Goal: Task Accomplishment & Management: Complete application form

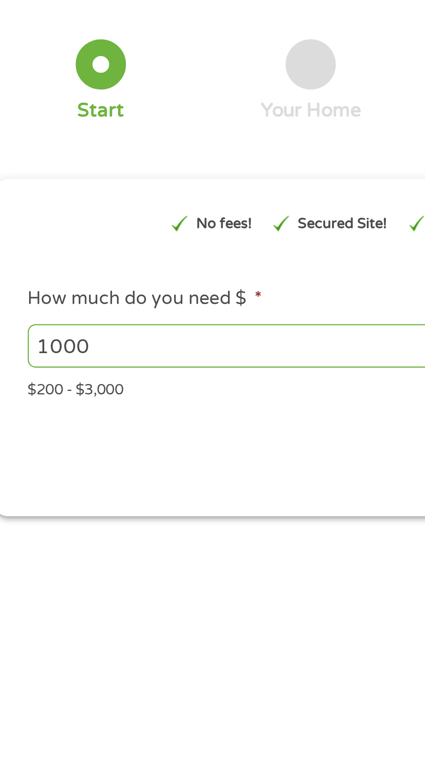
click at [101, 182] on input "1000" at bounding box center [114, 185] width 189 height 17
type input "1"
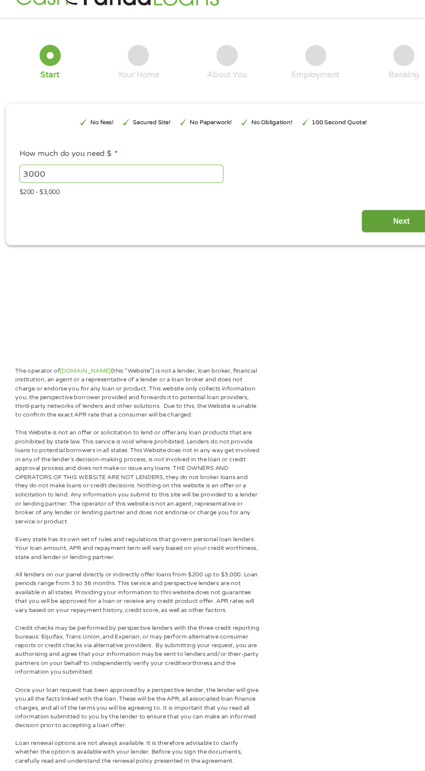
type input "3000"
click at [355, 232] on input "Next" at bounding box center [374, 229] width 74 height 21
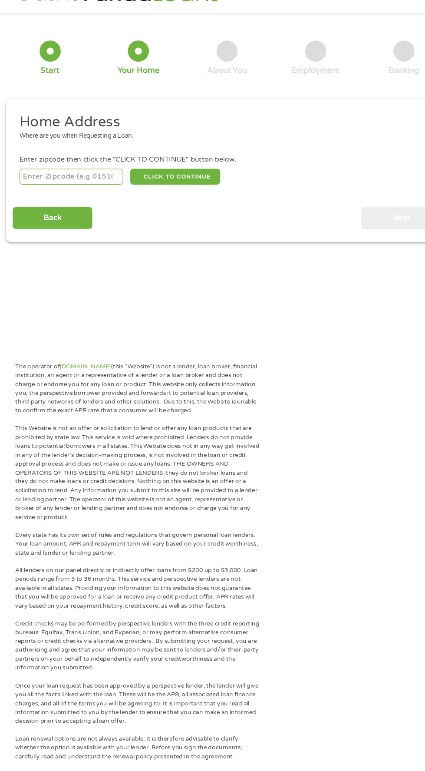
click at [73, 188] on input "number" at bounding box center [68, 188] width 96 height 15
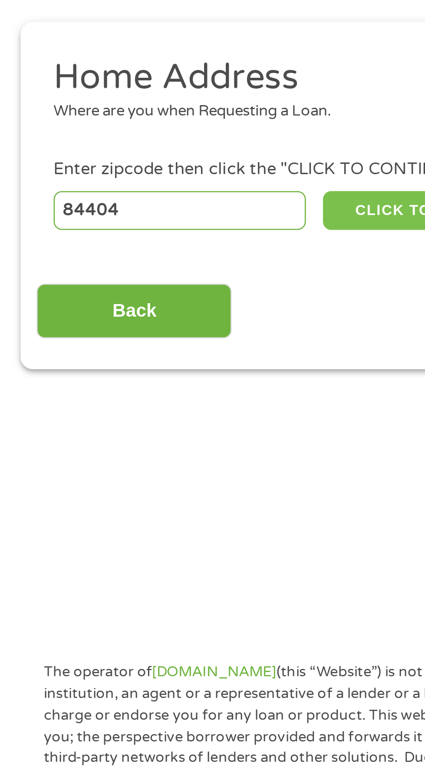
type input "84404"
click at [146, 189] on button "CLICK TO CONTINUE" at bounding box center [165, 188] width 84 height 15
type input "84404"
type input "[PERSON_NAME]"
select select "[US_STATE]"
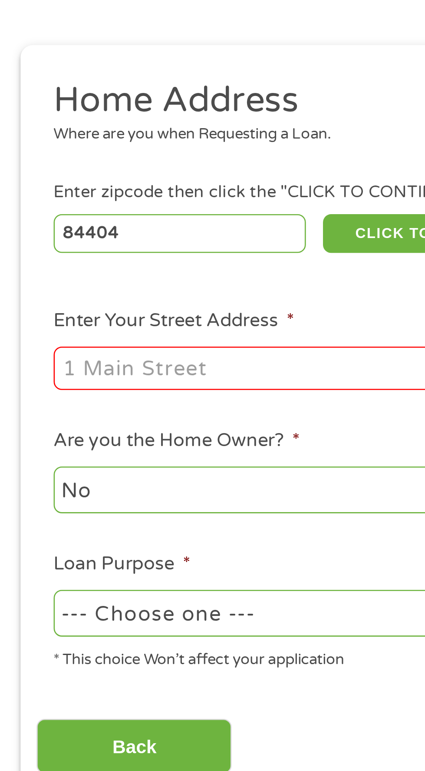
click at [99, 237] on input "Enter Your Street Address *" at bounding box center [113, 240] width 186 height 17
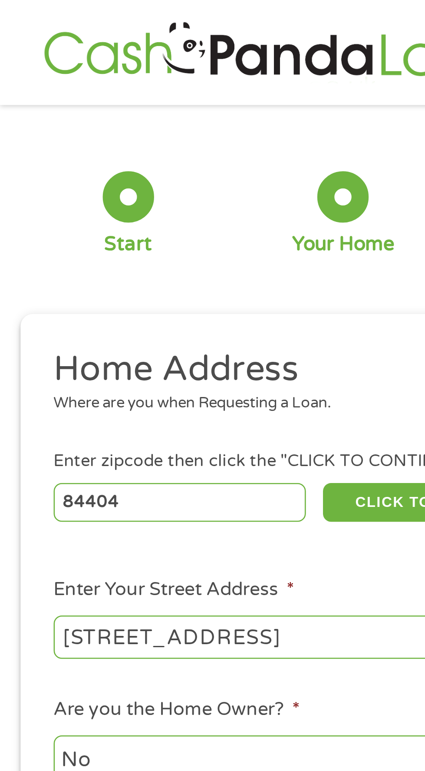
scroll to position [0, 0]
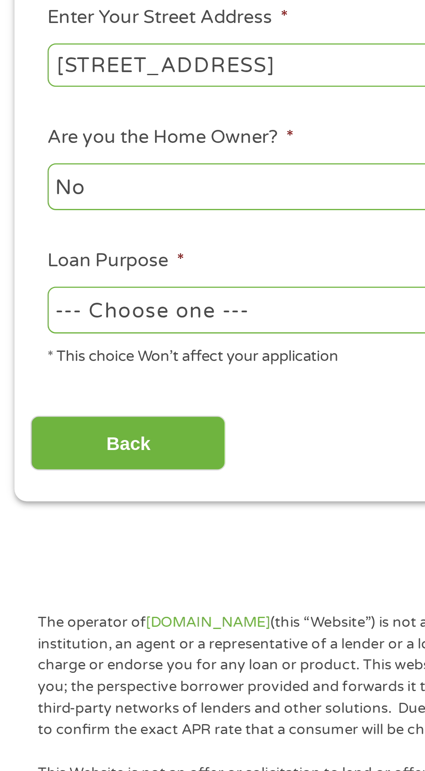
type input "[STREET_ADDRESS]"
click at [129, 337] on select "--- Choose one --- Pay Bills Debt Consolidation Home Improvement Major Purchase…" at bounding box center [113, 337] width 186 height 18
select select "other"
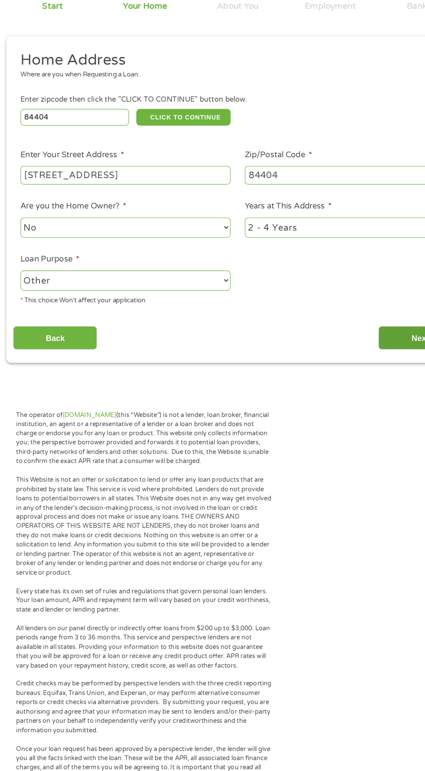
click at [339, 386] on input "Next" at bounding box center [374, 387] width 74 height 21
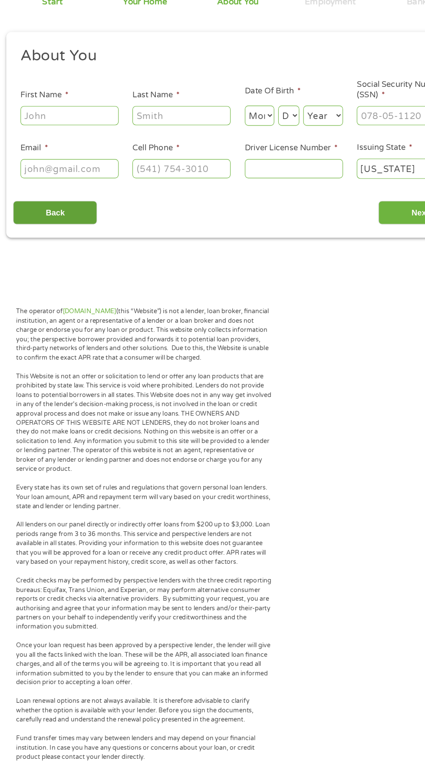
click at [74, 272] on input "Back" at bounding box center [51, 276] width 74 height 21
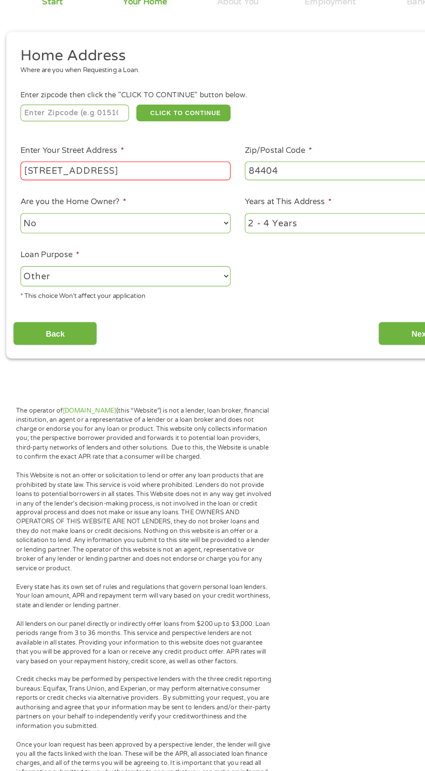
click at [180, 241] on input "[STREET_ADDRESS]" at bounding box center [113, 240] width 186 height 17
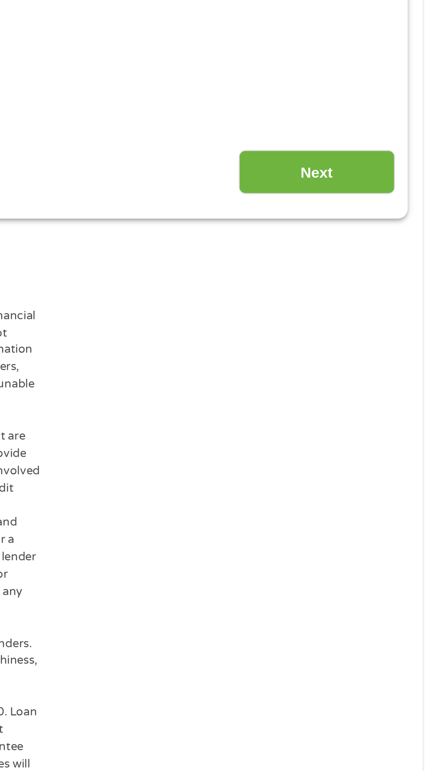
scroll to position [4, 0]
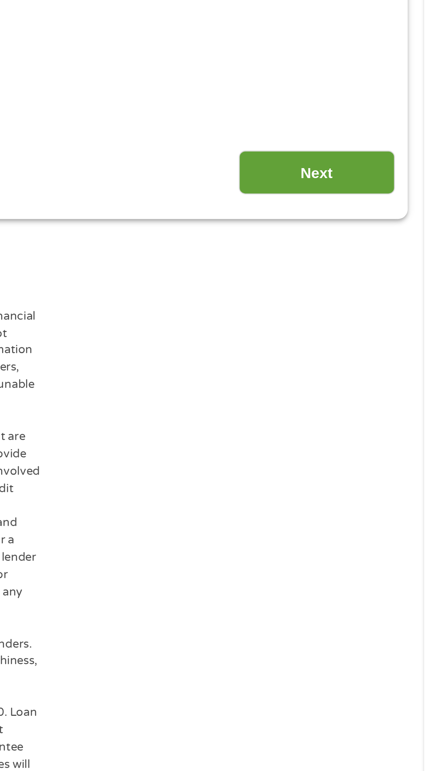
type input "[STREET_ADDRESS]"
click at [375, 380] on input "Next" at bounding box center [374, 383] width 74 height 21
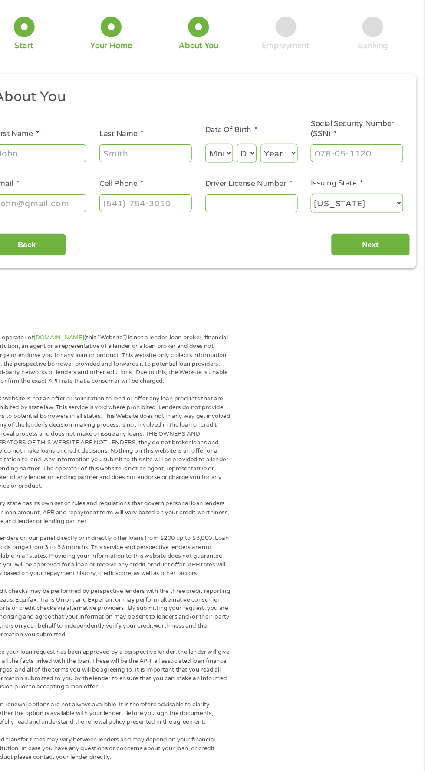
scroll to position [3, 0]
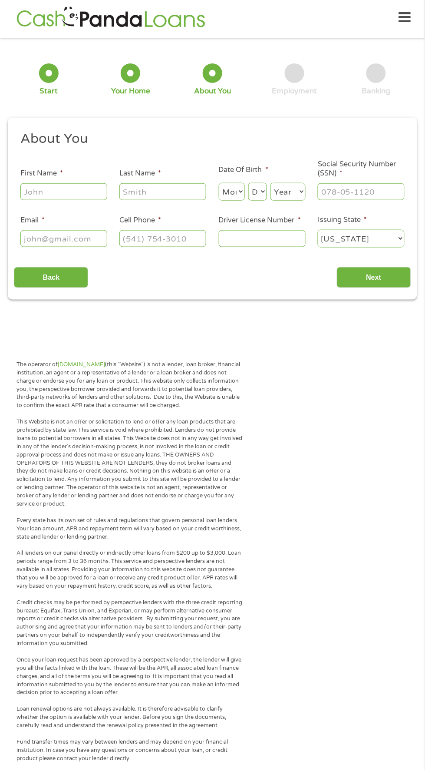
click at [76, 193] on input "First Name *" at bounding box center [63, 191] width 87 height 17
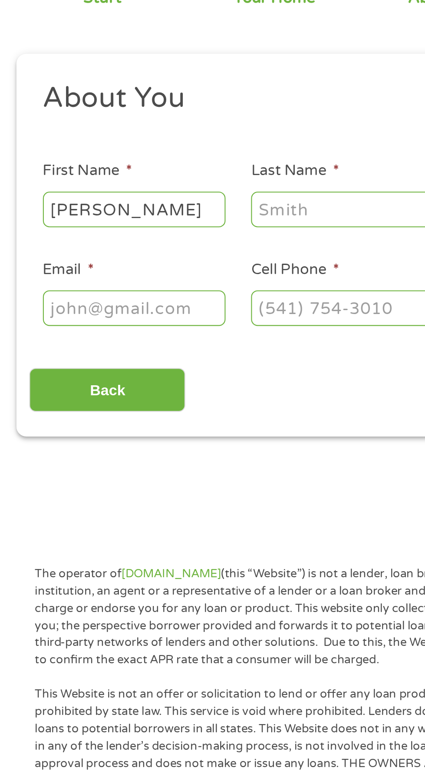
type input "[PERSON_NAME]"
click at [168, 188] on input "Last Name *" at bounding box center [163, 191] width 87 height 17
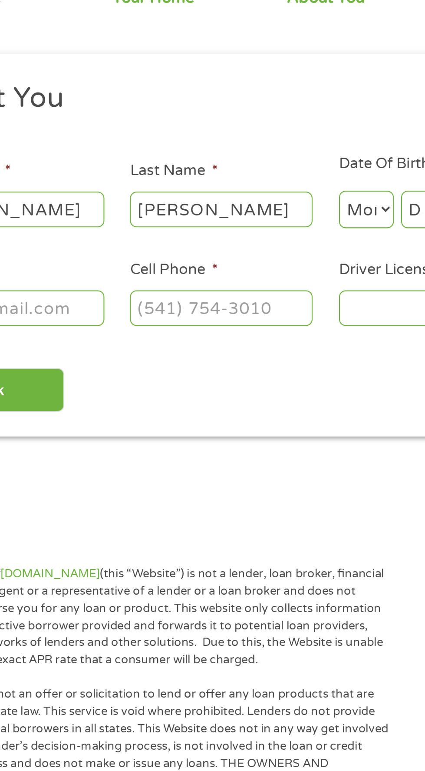
type input "[PERSON_NAME]"
click at [235, 188] on select "Month 1 2 3 4 5 6 7 8 9 10 11 12" at bounding box center [232, 192] width 26 height 18
select select "9"
click at [267, 201] on select "Day 1 2 3 4 5 6 7 8 9 10 11 12 13 14 15 16 17 18 19 20 21 22 23 24 25 26 27 28 …" at bounding box center [258, 192] width 19 height 18
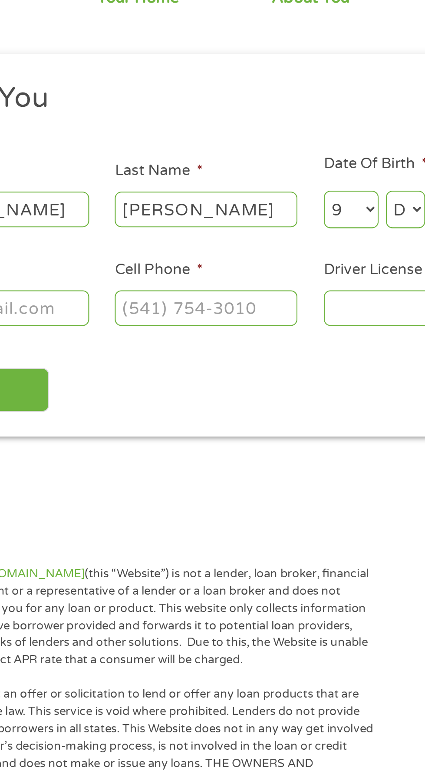
select select "2"
click at [306, 201] on select "Year [DATE] 2006 2005 2004 2003 2002 2001 2000 1999 1998 1997 1996 1995 1994 19…" at bounding box center [288, 192] width 35 height 18
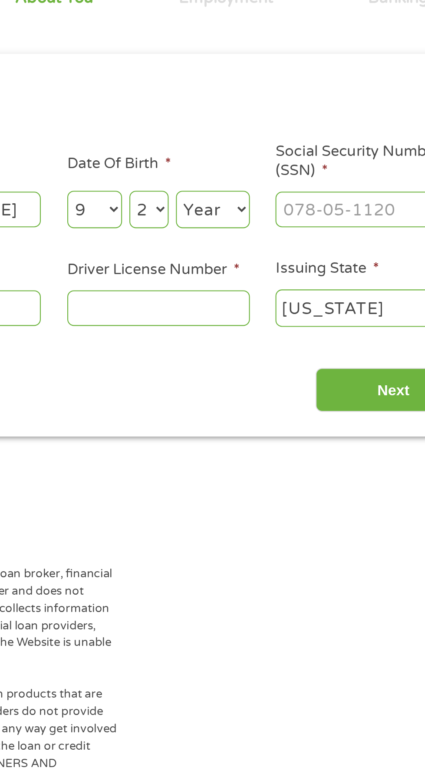
select select "1981"
click at [374, 189] on input "Social Security Number (SSN) *" at bounding box center [361, 191] width 87 height 17
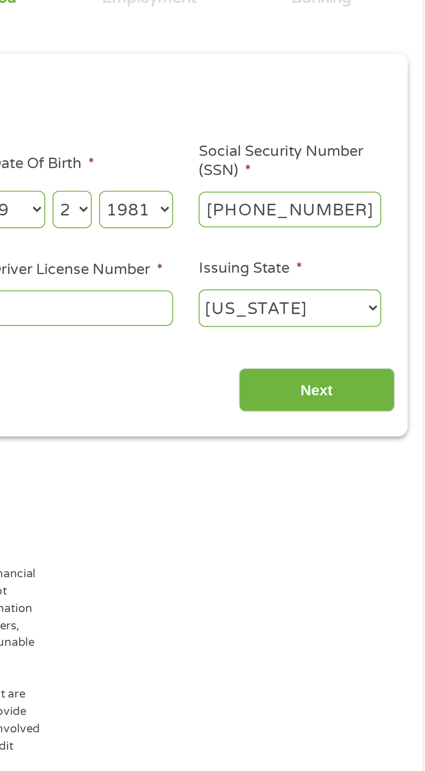
type input "528-49-2906"
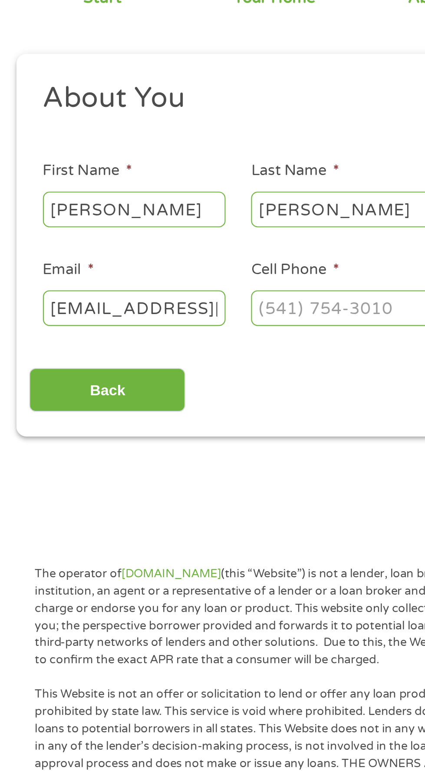
type input "[EMAIL_ADDRESS][DOMAIN_NAME]"
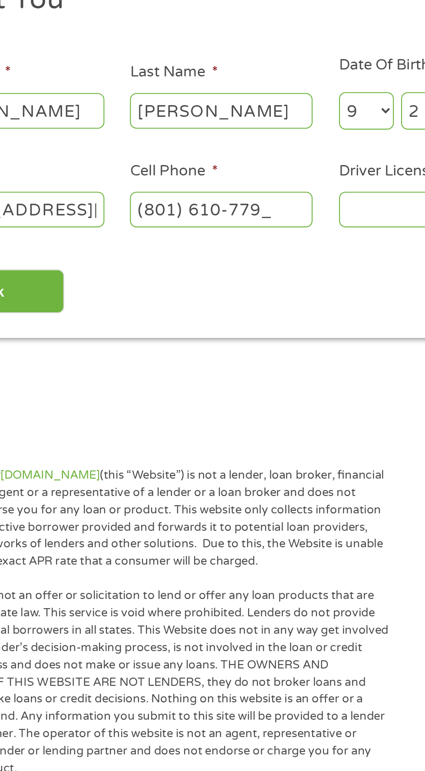
type input "[PHONE_NUMBER]"
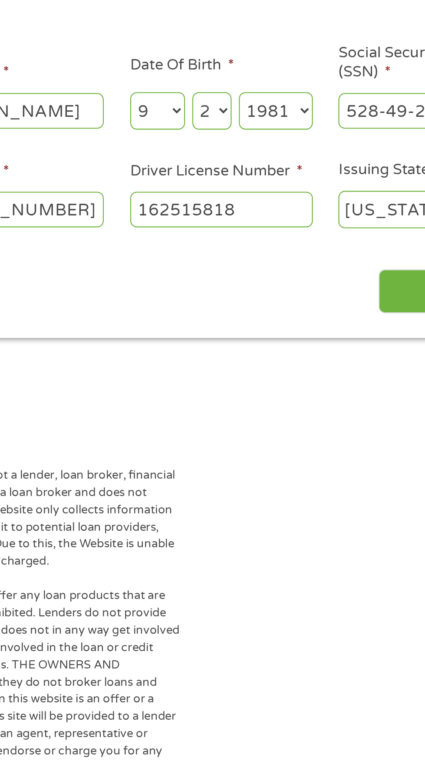
type input "162515818"
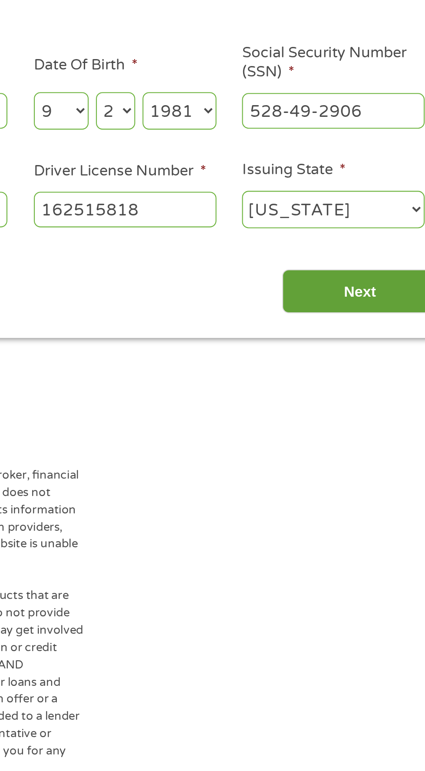
click at [368, 281] on input "Next" at bounding box center [374, 277] width 74 height 21
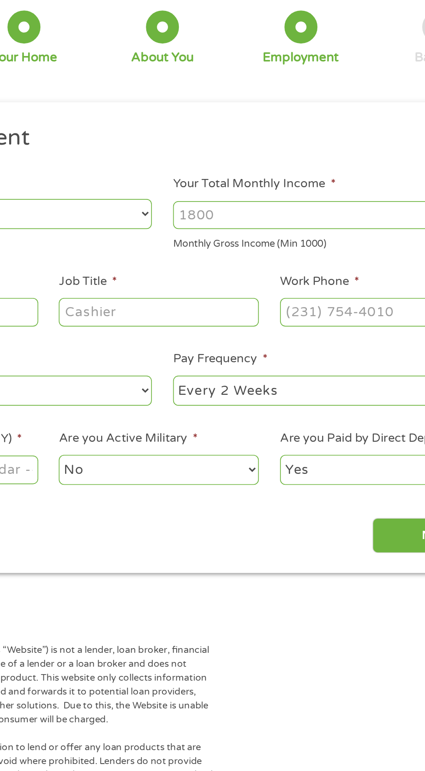
scroll to position [4, 0]
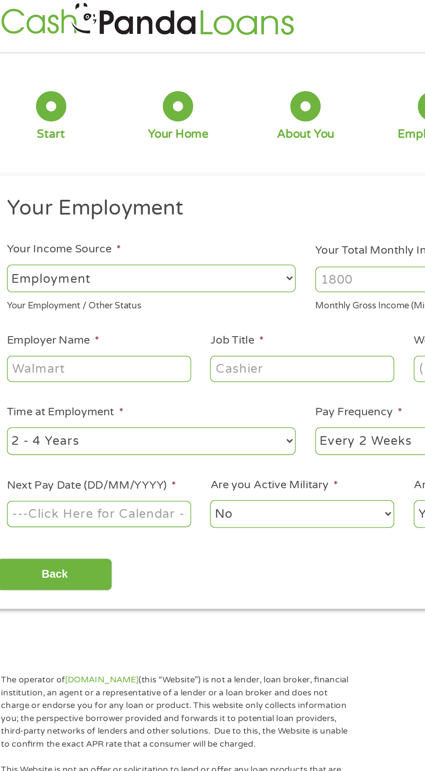
click at [76, 188] on select "--- Choose one --- Employment [DEMOGRAPHIC_DATA] Benefits" at bounding box center [113, 183] width 186 height 18
select select "selfEmployed"
click at [347, 192] on input "Your Total Monthly Income *" at bounding box center [312, 184] width 186 height 17
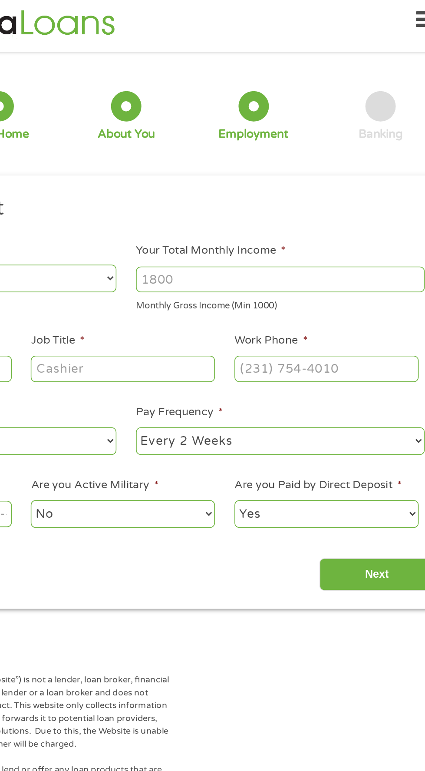
click at [245, 182] on input "Your Total Monthly Income *" at bounding box center [312, 184] width 186 height 17
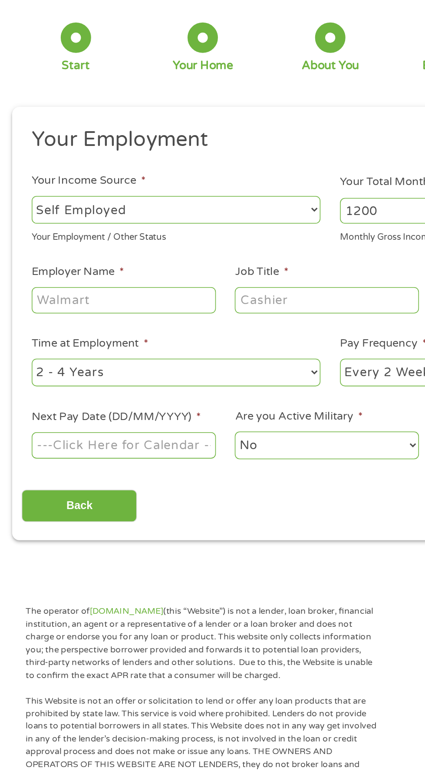
type input "1200"
click at [47, 244] on input "Employer Name *" at bounding box center [79, 241] width 119 height 17
type input "T"
type input "Home/Airbnb cleaning"
click at [166, 243] on input "Job Title *" at bounding box center [210, 241] width 119 height 17
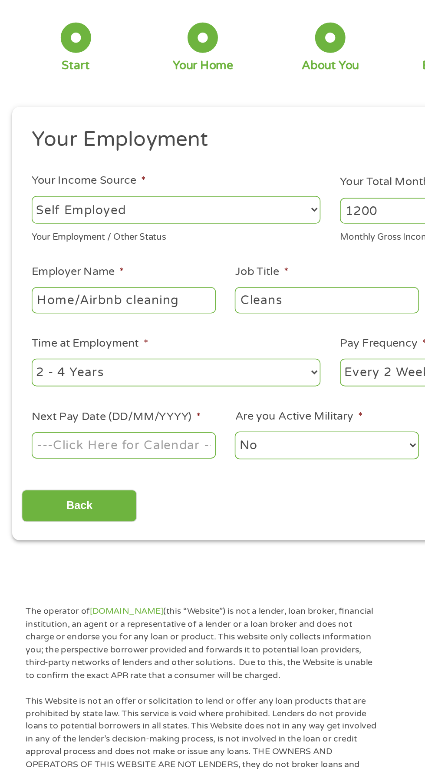
type input "Clean"
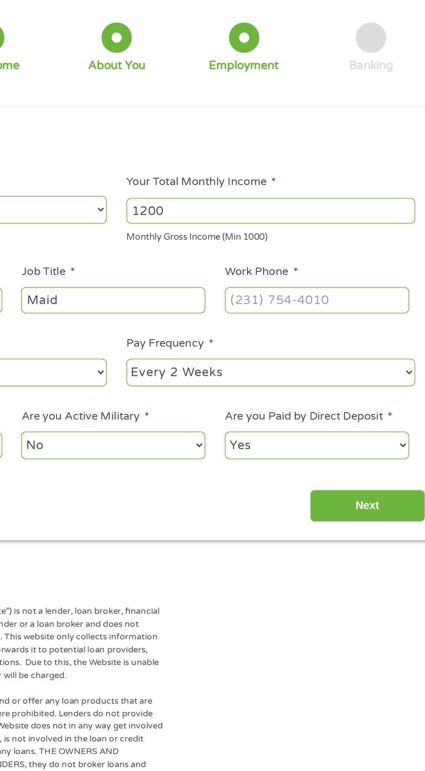
type input "Maid"
click at [299, 246] on input "Work Phone *" at bounding box center [341, 241] width 119 height 17
type input "[PHONE_NUMBER]"
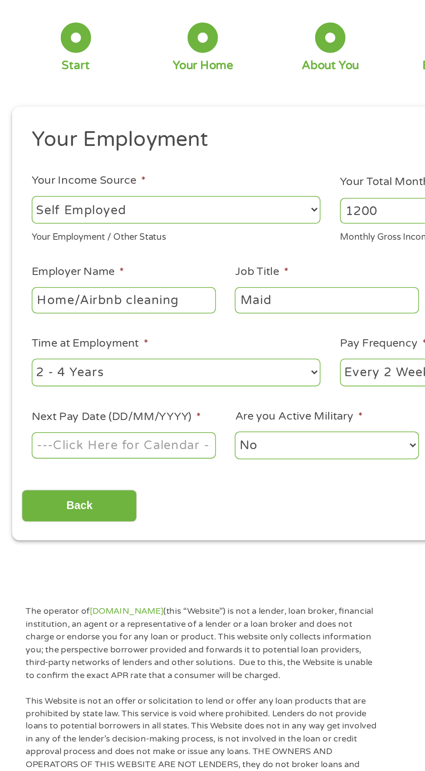
click at [195, 288] on select "--- Choose one --- 1 Year or less 1 - 2 Years 2 - 4 Years Over 4 Years" at bounding box center [113, 288] width 186 height 18
select select "60months"
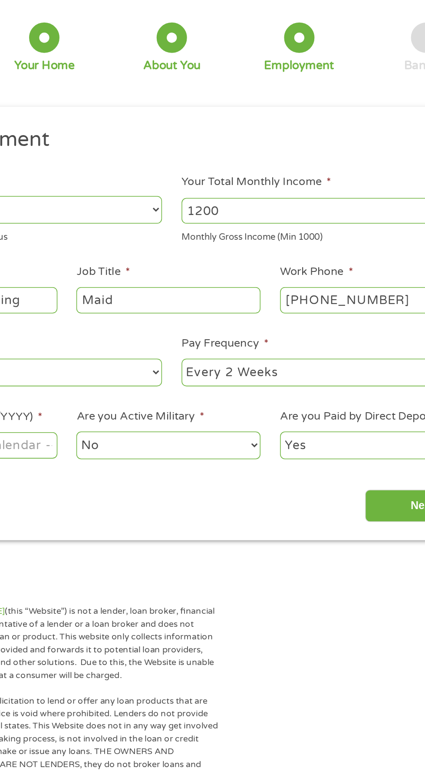
click at [253, 288] on select "--- Choose one --- Every 2 Weeks Every Week Monthly Semi-Monthly" at bounding box center [312, 288] width 186 height 18
select select "semimonthly"
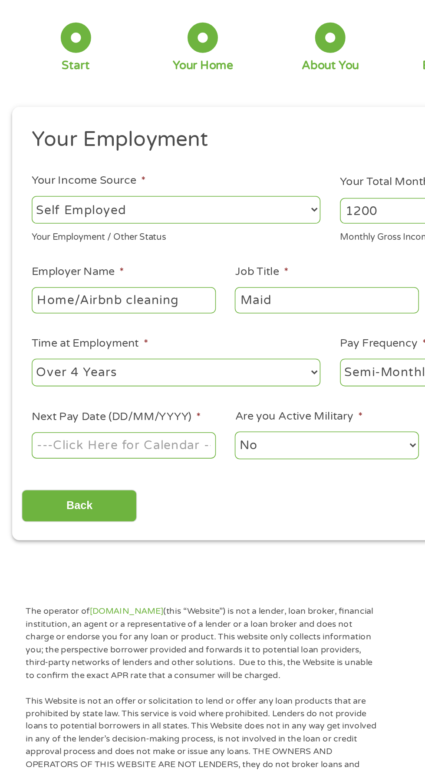
click at [35, 339] on body "Home Get Loan Offer How it works FAQs Blog Cash Loans Quick Loans Online Loans …" at bounding box center [212, 658] width 425 height 1325
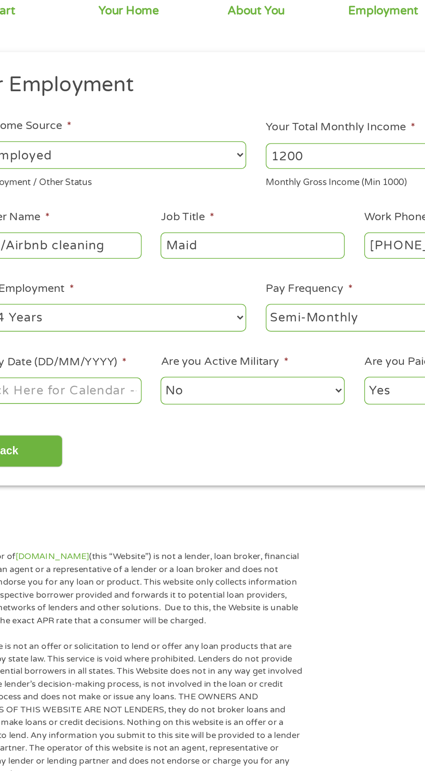
click at [125, 317] on label "Next Pay Date (DD/MM/YYYY) *" at bounding box center [74, 316] width 109 height 9
click at [125, 326] on input "Next Pay Date (DD/MM/YYYY) *" at bounding box center [79, 334] width 119 height 17
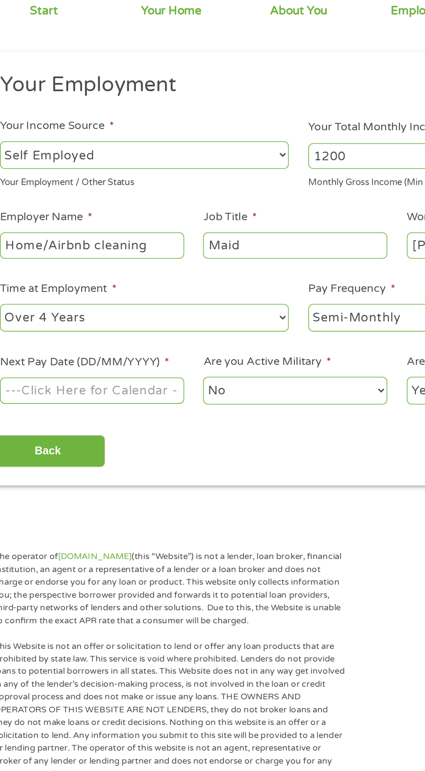
click at [60, 327] on input "Next Pay Date (DD/MM/YYYY) *" at bounding box center [79, 334] width 119 height 17
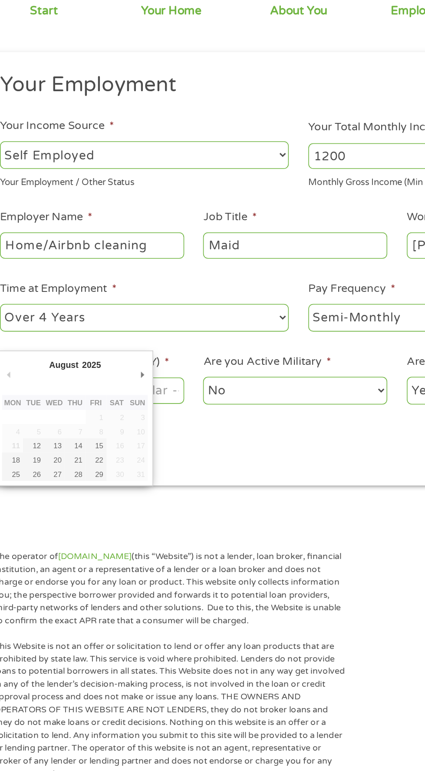
type input "[DATE]"
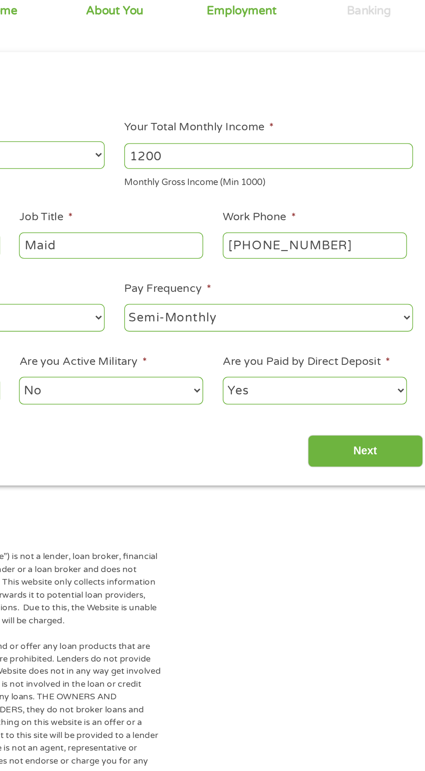
click at [321, 328] on select "Yes No" at bounding box center [341, 335] width 119 height 18
select select "0"
click at [374, 372] on input "Next" at bounding box center [374, 373] width 74 height 21
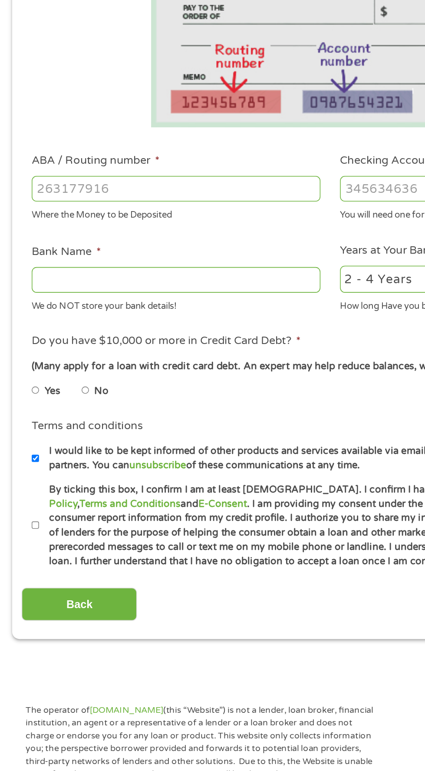
click at [111, 302] on input "ABA / Routing number *" at bounding box center [113, 306] width 186 height 17
click at [247, 269] on ul "Bank Information Where do you want the funds deposited? ABA / Routing number * …" at bounding box center [212, 341] width 397 height 422
